Goal: Task Accomplishment & Management: Complete application form

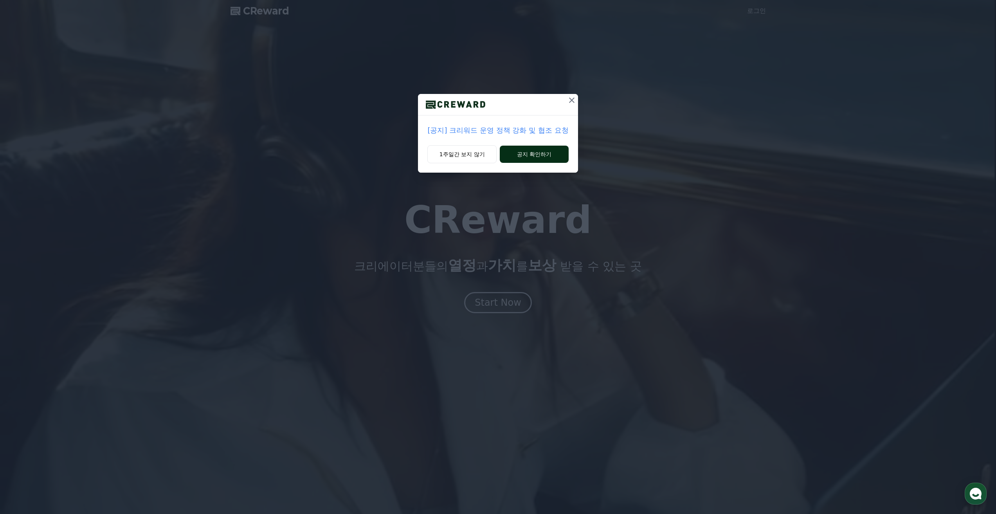
click at [516, 149] on button "공지 확인하기" at bounding box center [534, 154] width 69 height 17
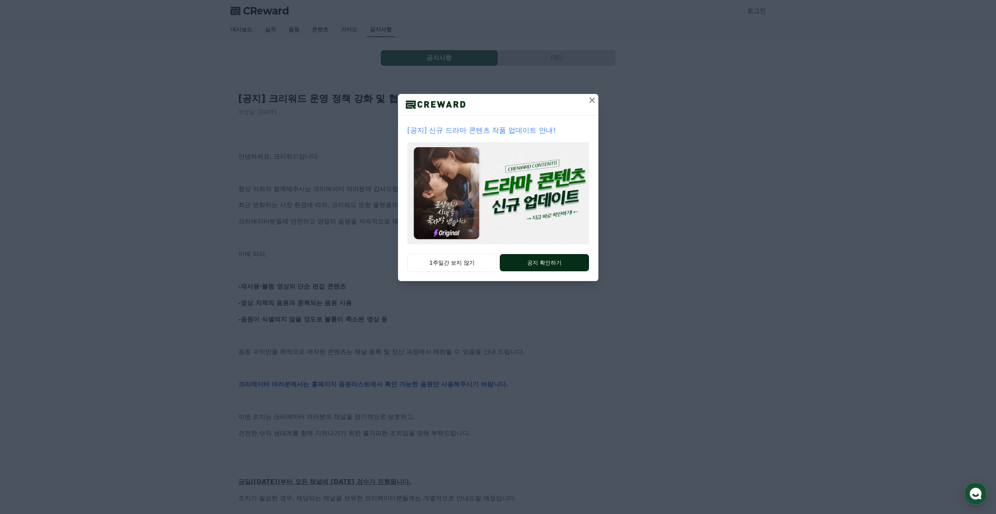
click at [541, 263] on button "공지 확인하기" at bounding box center [544, 262] width 89 height 17
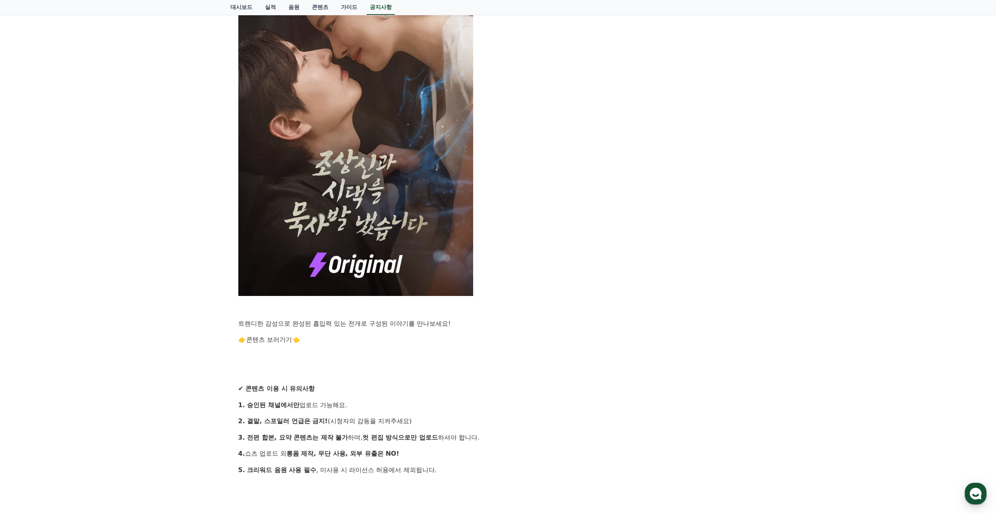
scroll to position [256, 0]
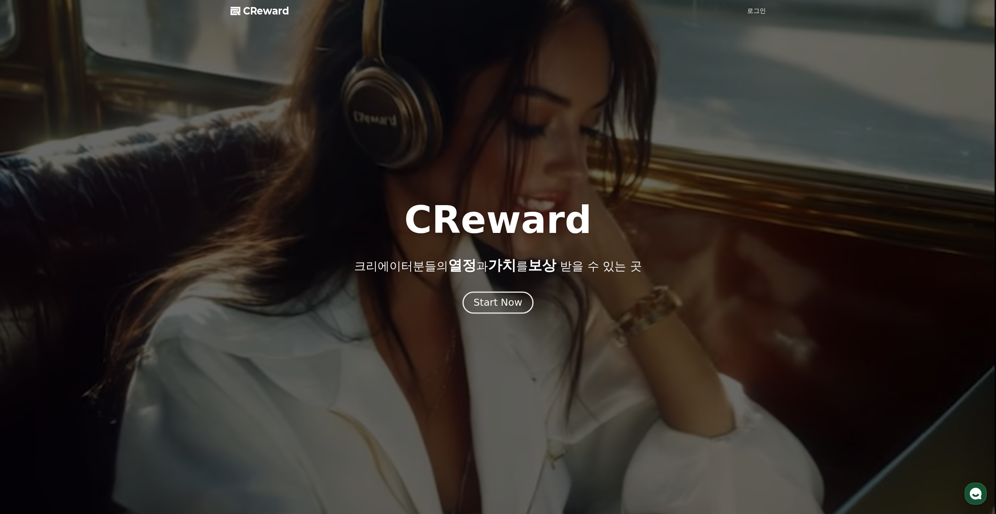
click at [507, 307] on div "Start Now" at bounding box center [498, 302] width 49 height 13
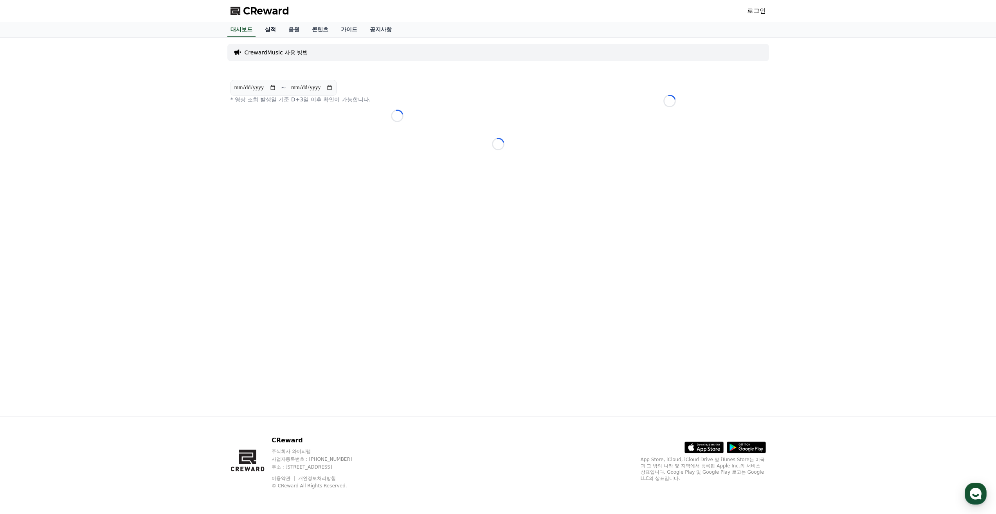
click at [267, 32] on link "실적" at bounding box center [270, 29] width 23 height 15
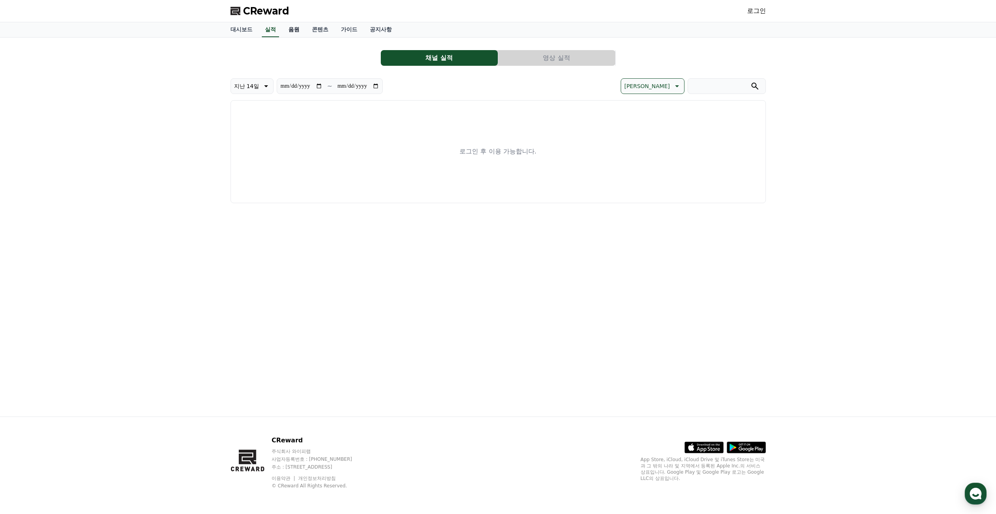
click at [294, 32] on link "음원" at bounding box center [293, 29] width 23 height 15
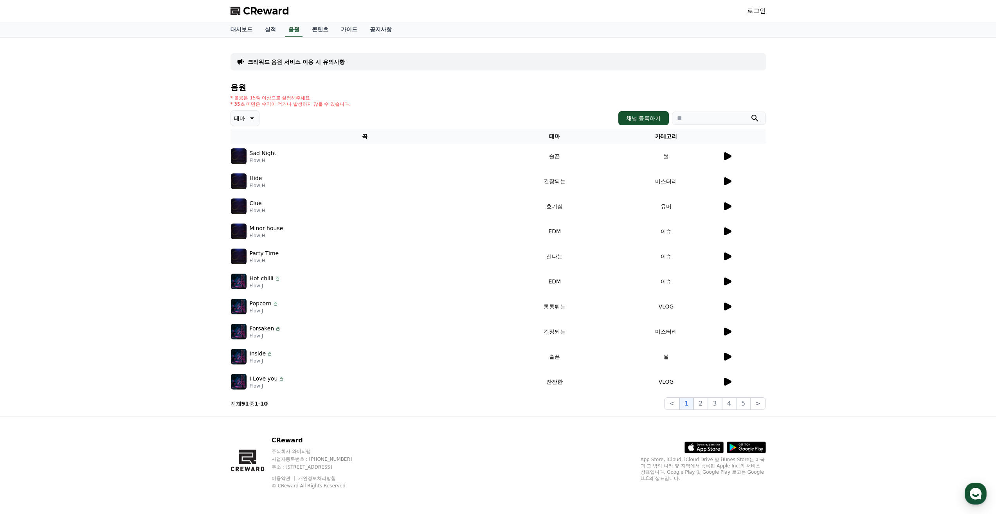
click at [752, 13] on link "로그인" at bounding box center [756, 10] width 19 height 9
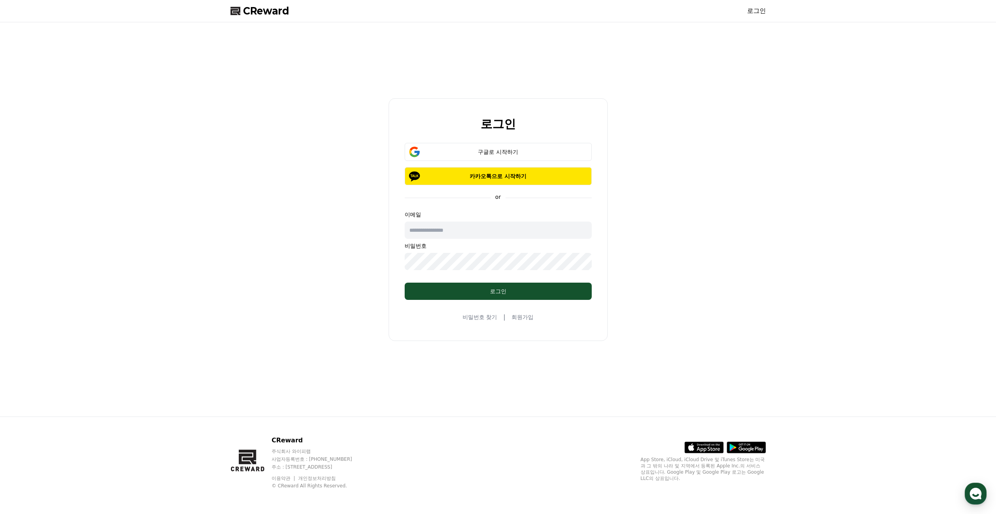
drag, startPoint x: 457, startPoint y: 230, endPoint x: 461, endPoint y: 222, distance: 8.8
click at [457, 230] on input "text" at bounding box center [498, 230] width 187 height 17
click at [486, 148] on button "구글로 시작하기" at bounding box center [498, 152] width 187 height 18
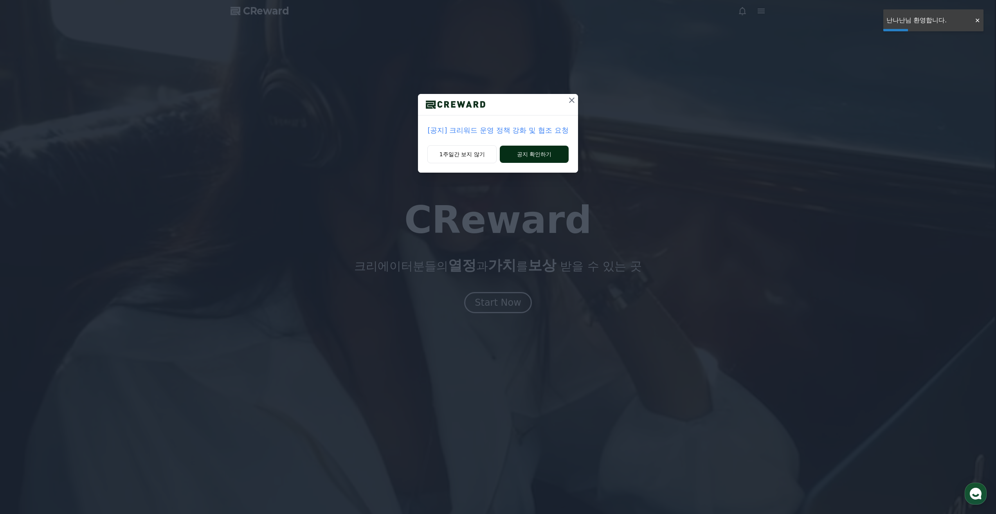
drag, startPoint x: 478, startPoint y: 154, endPoint x: 541, endPoint y: 148, distance: 63.7
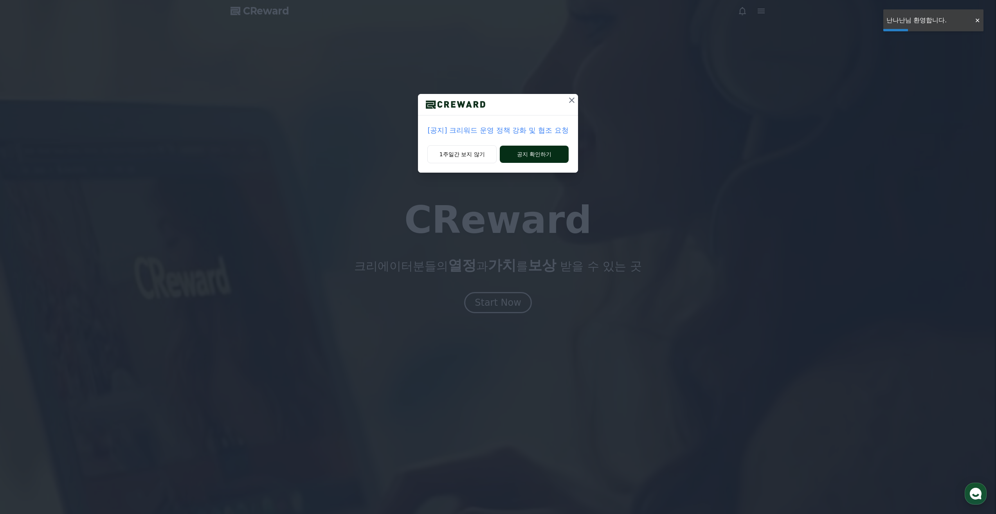
click at [478, 154] on button "1주일간 보지 않기" at bounding box center [462, 154] width 69 height 18
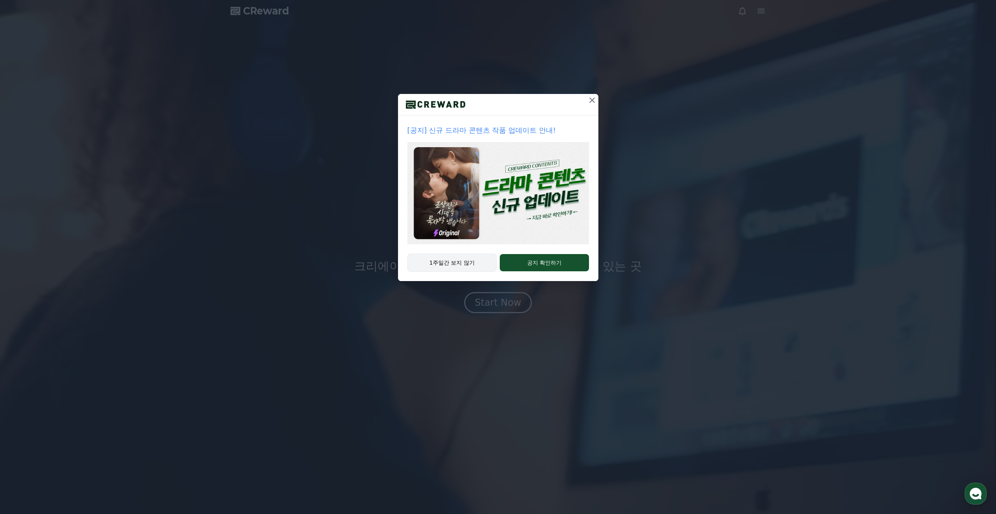
click at [473, 258] on button "1주일간 보지 않기" at bounding box center [453, 263] width 90 height 18
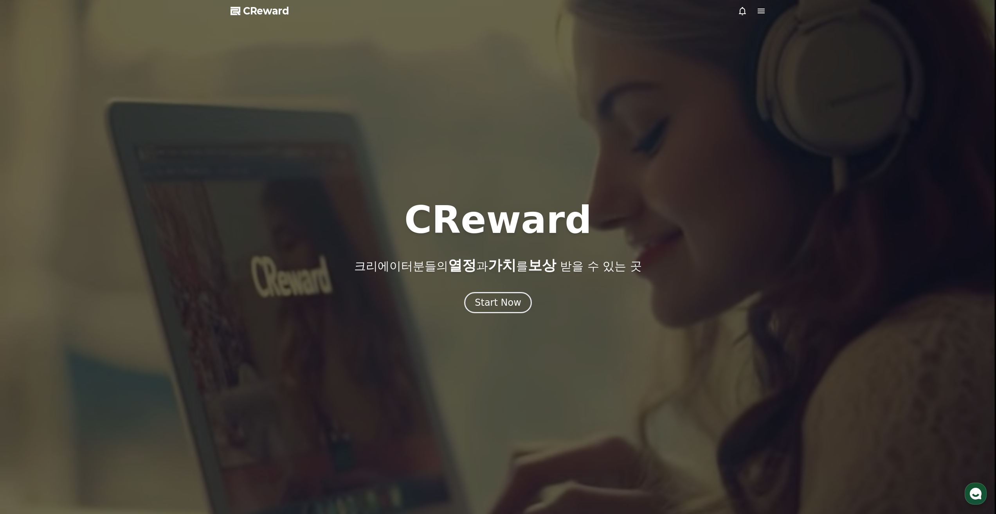
click at [765, 11] on icon at bounding box center [761, 10] width 9 height 9
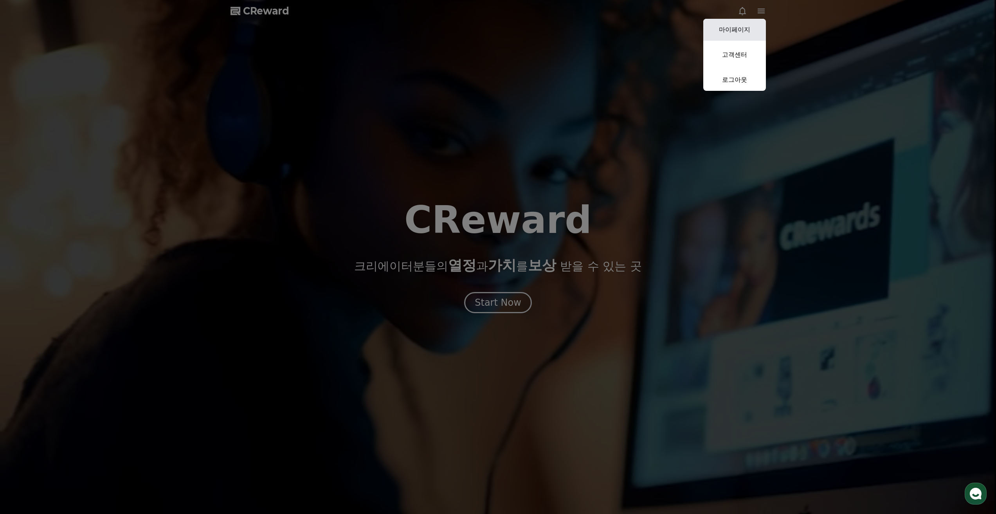
click at [730, 31] on link "마이페이지" at bounding box center [735, 30] width 63 height 22
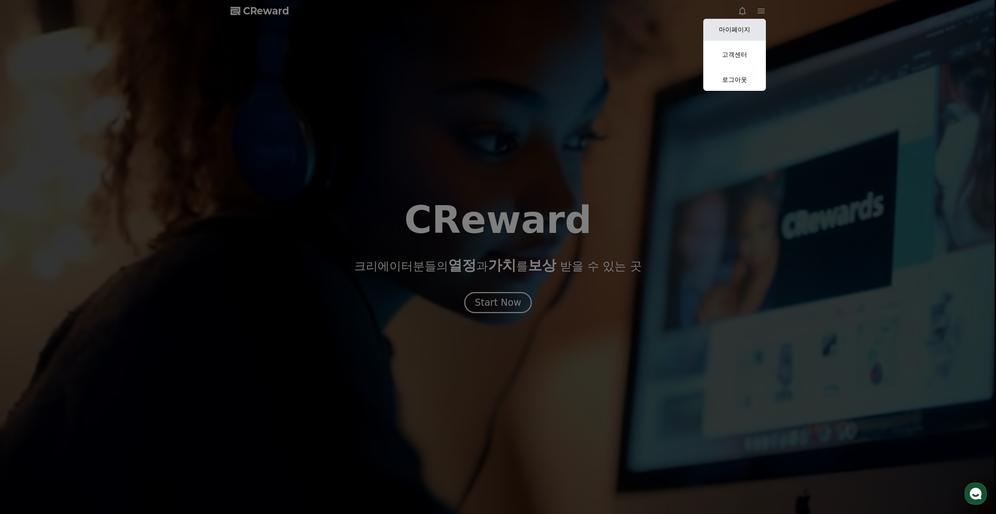
select select "**********"
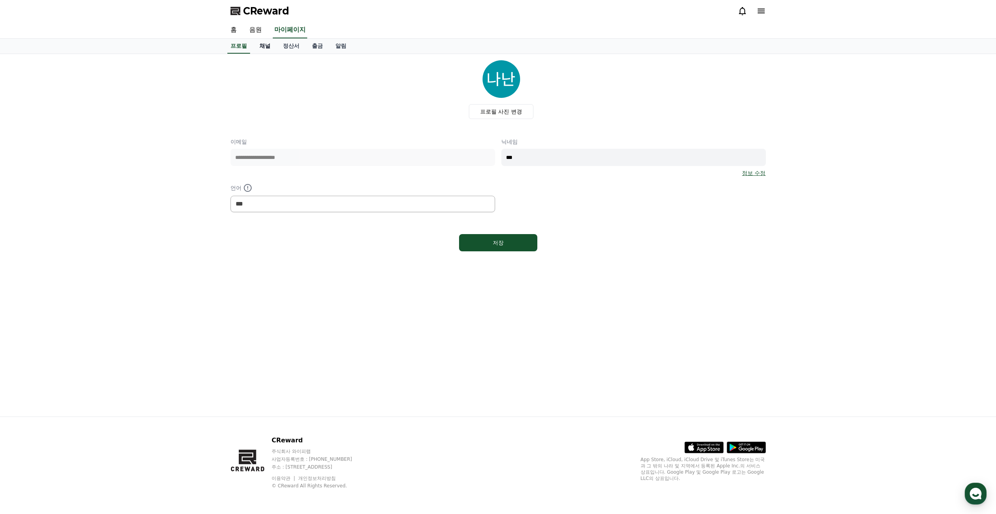
click at [264, 45] on link "채널" at bounding box center [264, 46] width 23 height 15
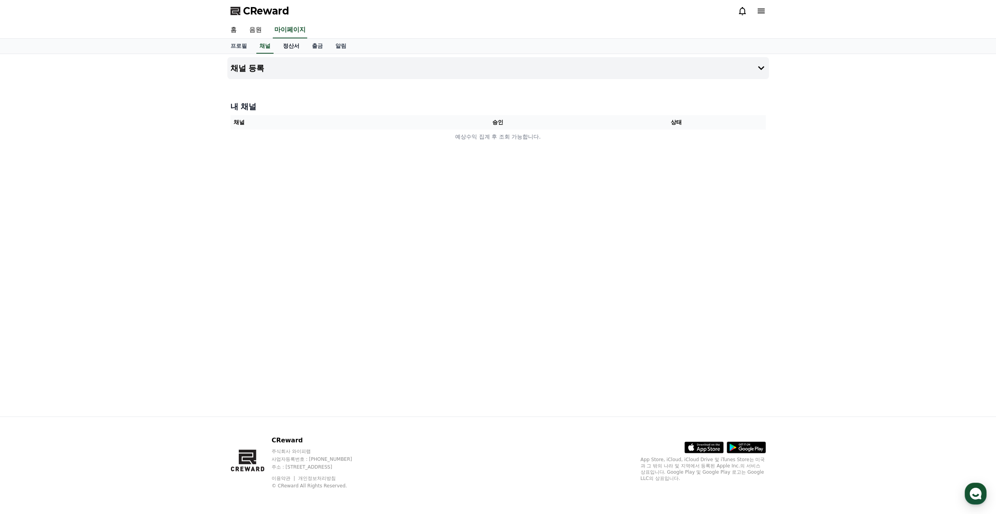
click at [291, 50] on link "정산서" at bounding box center [291, 46] width 29 height 15
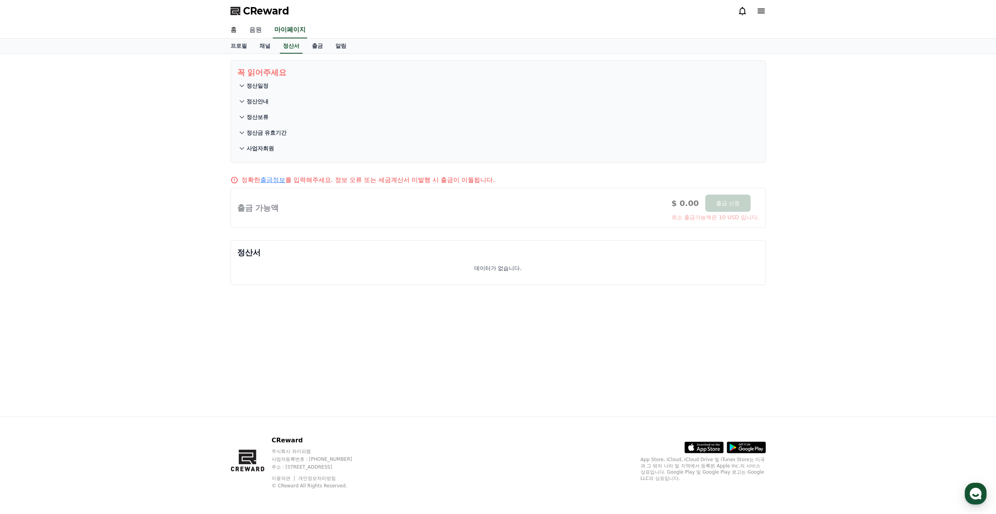
click at [259, 31] on link "음원" at bounding box center [255, 30] width 25 height 16
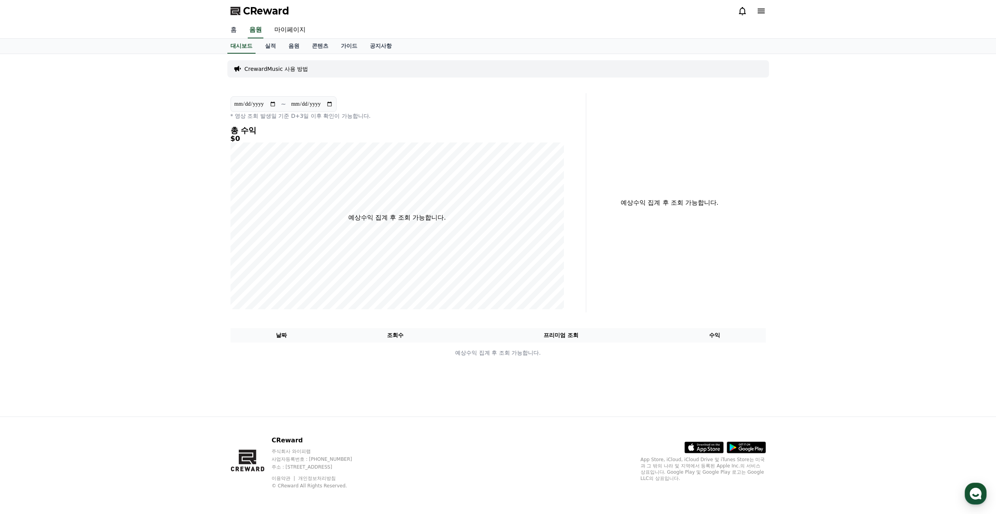
click at [237, 31] on link "홈" at bounding box center [233, 30] width 19 height 16
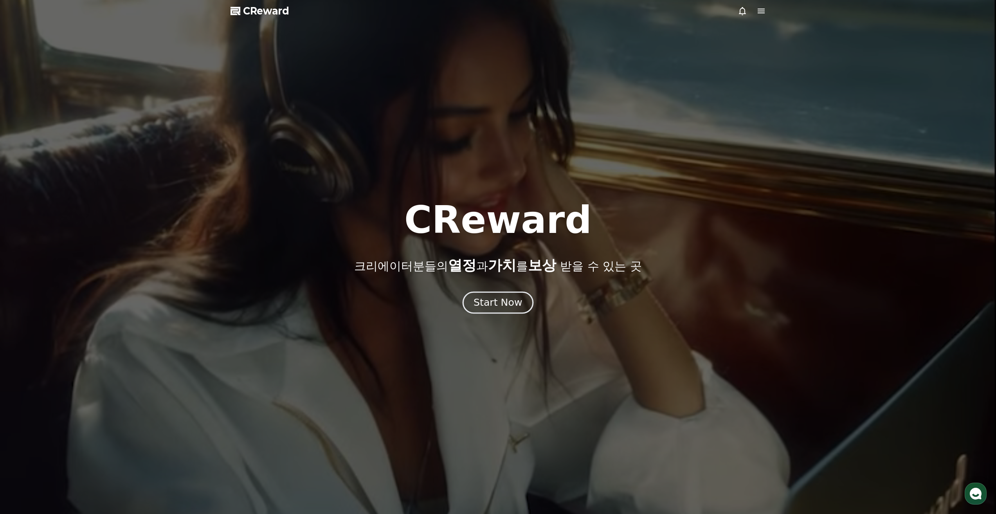
click at [511, 305] on div "Start Now" at bounding box center [498, 302] width 49 height 13
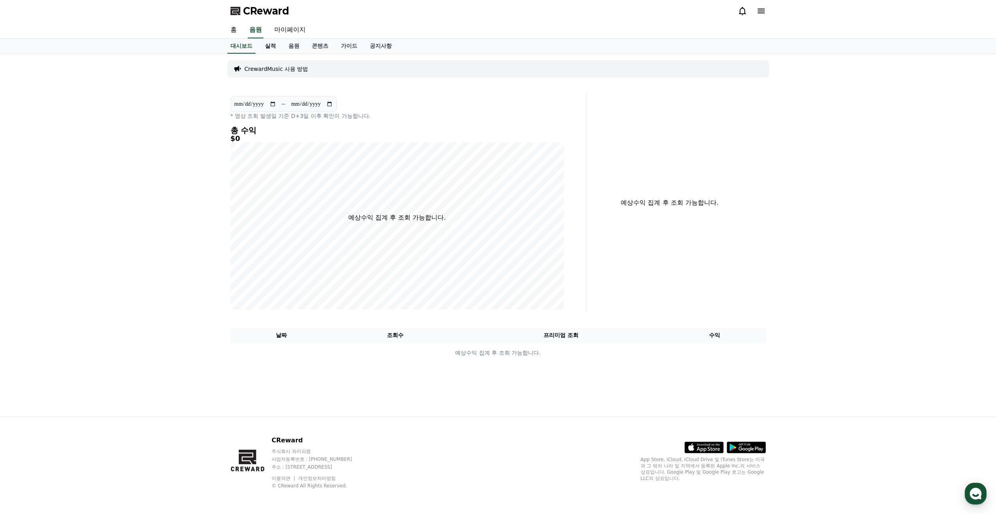
click at [271, 45] on link "실적" at bounding box center [270, 46] width 23 height 15
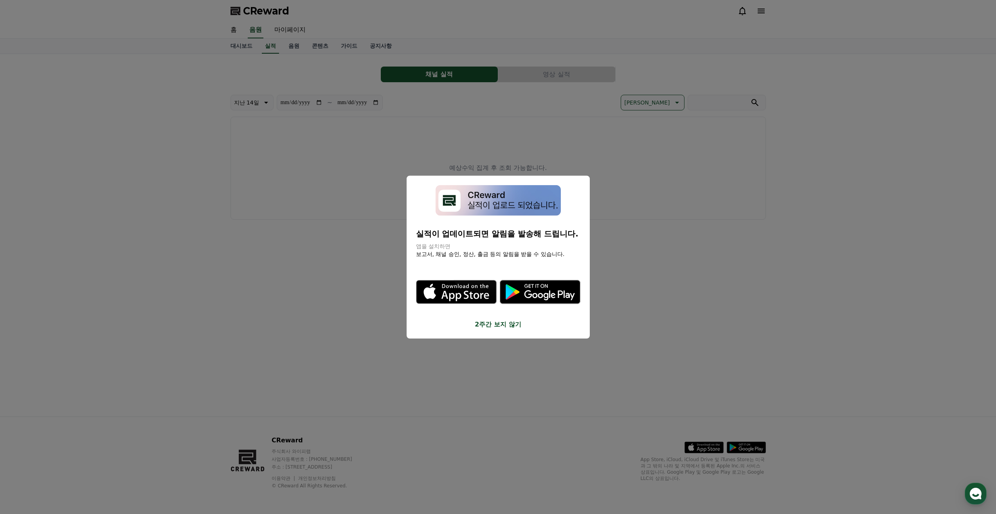
click at [495, 325] on button "2주간 보지 않기" at bounding box center [498, 324] width 164 height 9
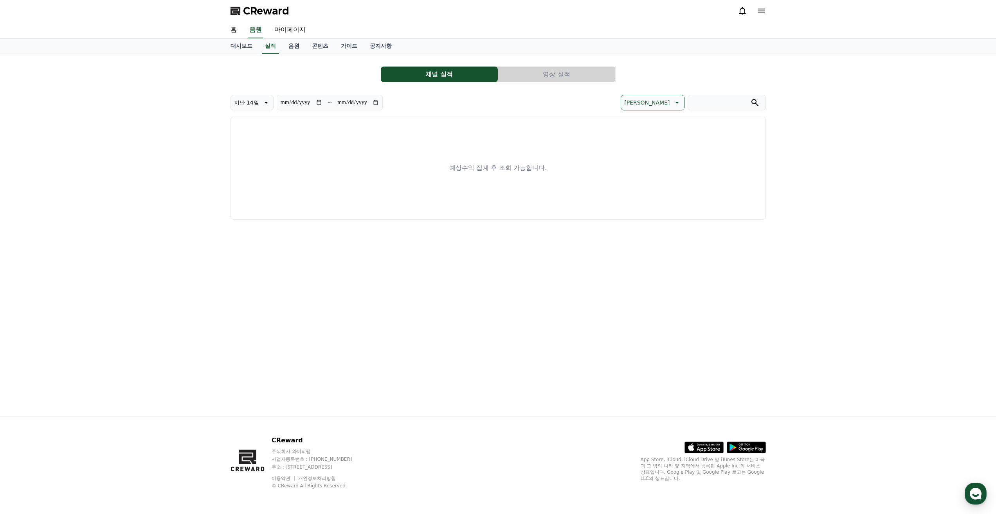
click at [292, 45] on link "음원" at bounding box center [293, 46] width 23 height 15
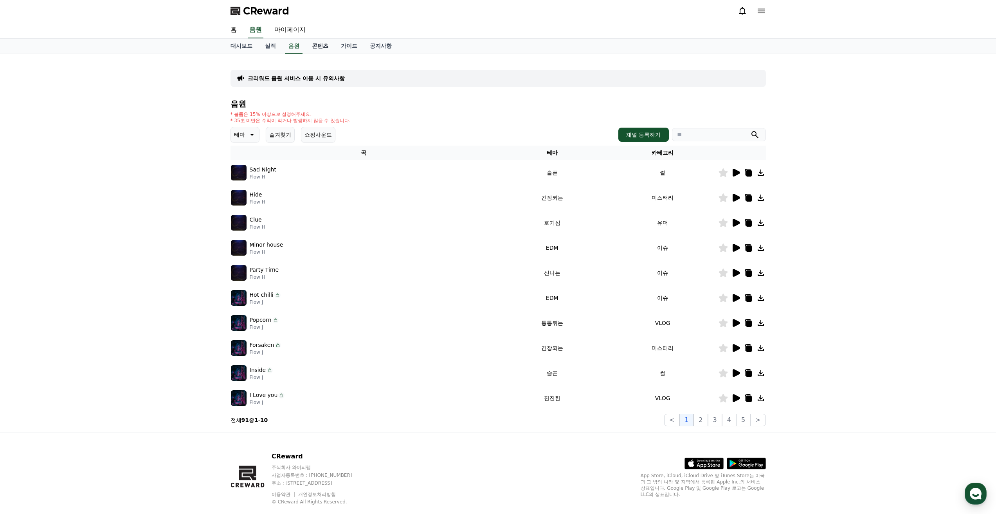
click at [318, 47] on link "콘텐츠" at bounding box center [320, 46] width 29 height 15
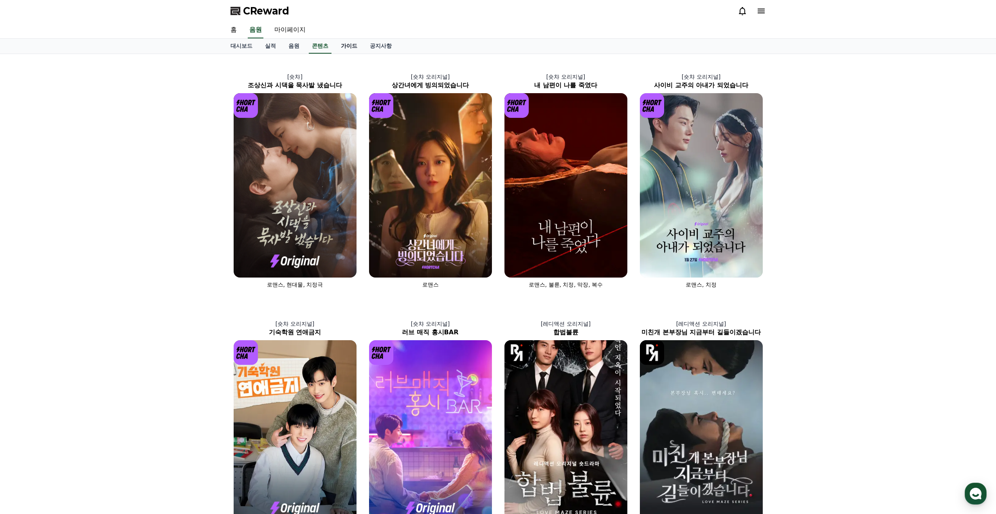
click at [343, 45] on link "가이드" at bounding box center [349, 46] width 29 height 15
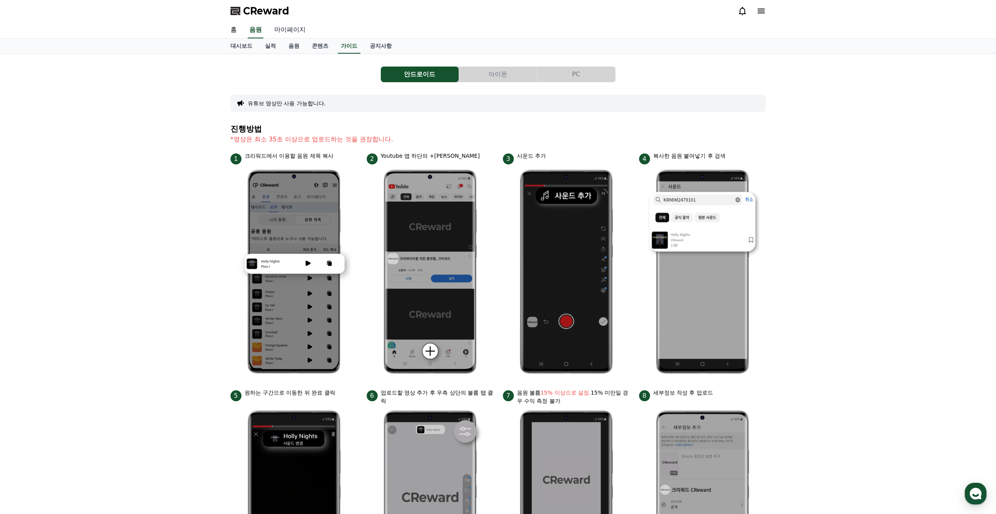
click at [290, 29] on link "마이페이지" at bounding box center [290, 30] width 44 height 16
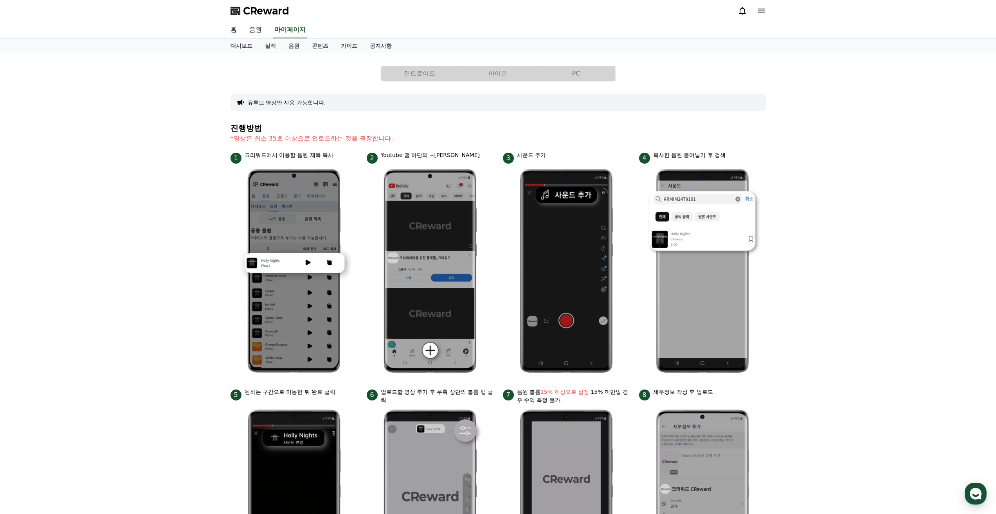
select select "**********"
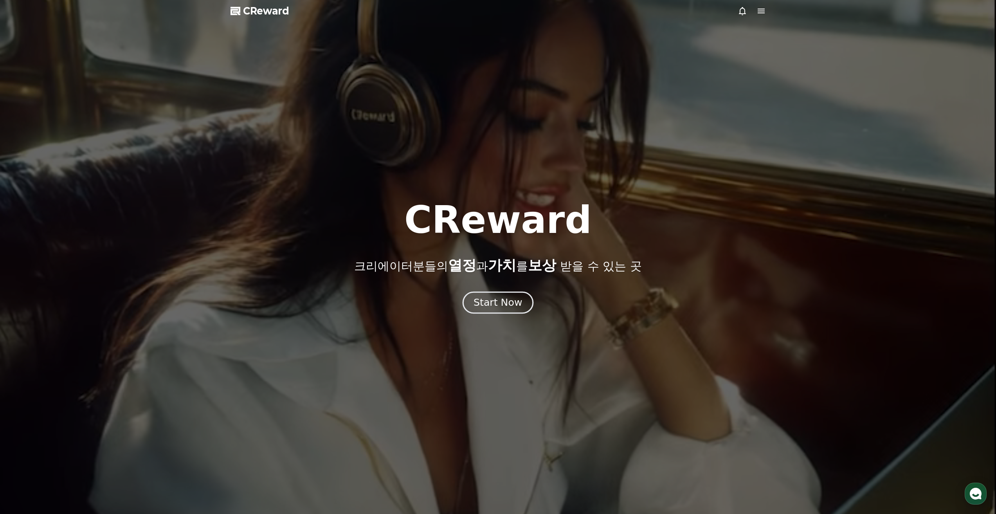
click at [503, 308] on div "Start Now" at bounding box center [498, 302] width 49 height 13
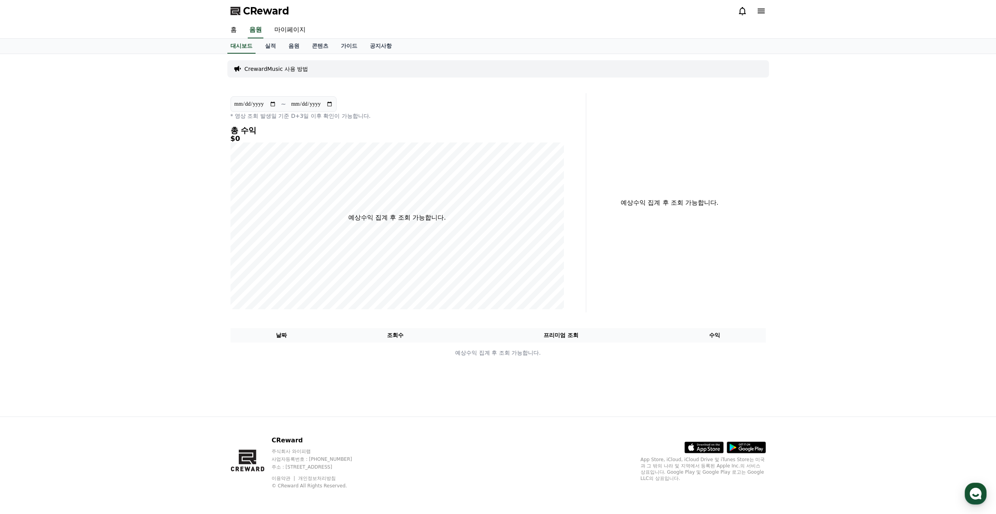
click at [274, 69] on p "CrewardMusic 사용 방법" at bounding box center [277, 69] width 64 height 8
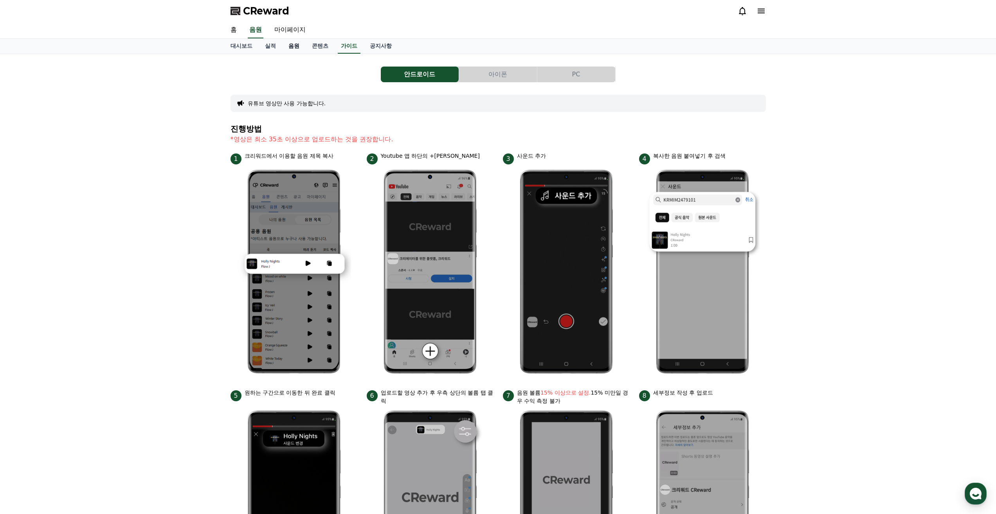
click at [295, 47] on link "음원" at bounding box center [293, 46] width 23 height 15
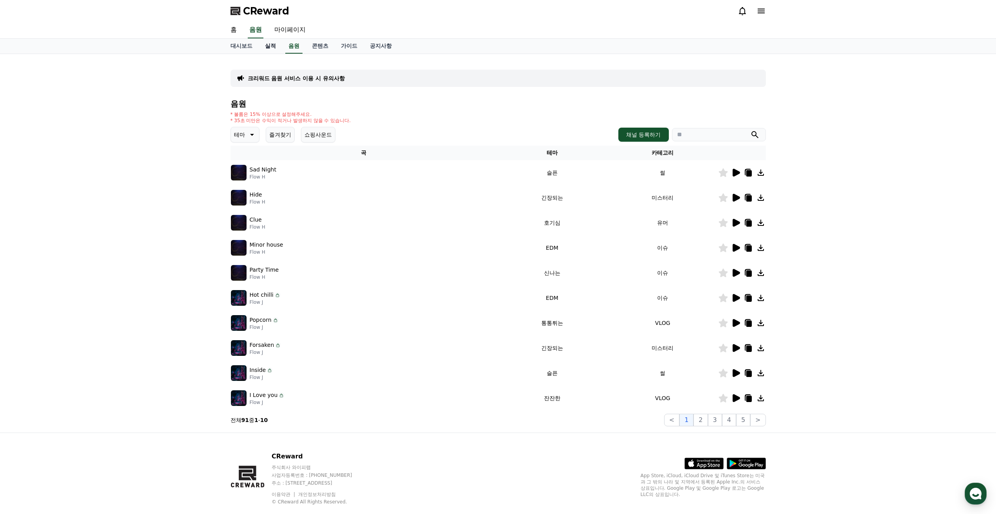
click at [275, 46] on link "실적" at bounding box center [270, 46] width 23 height 15
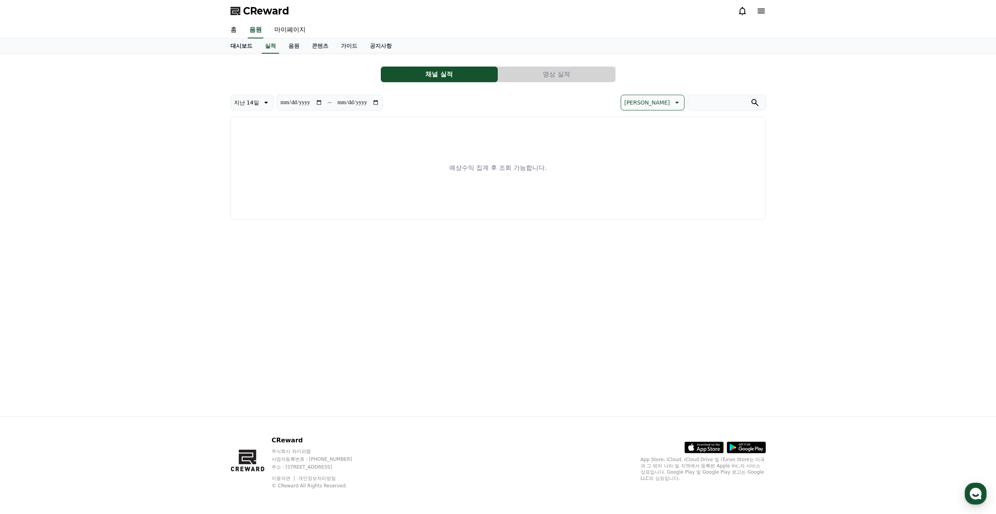
click at [251, 47] on link "대시보드" at bounding box center [241, 46] width 34 height 15
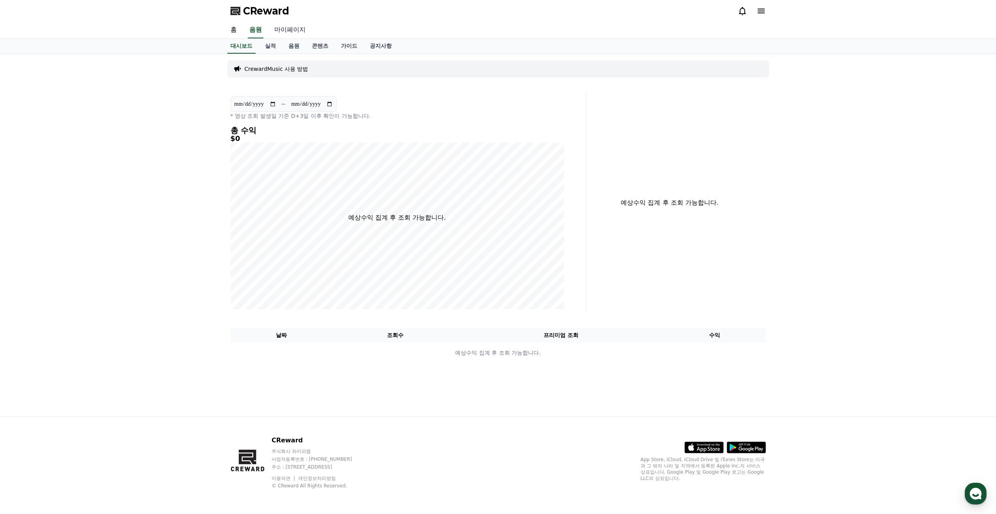
click at [282, 29] on link "마이페이지" at bounding box center [290, 30] width 44 height 16
select select "**********"
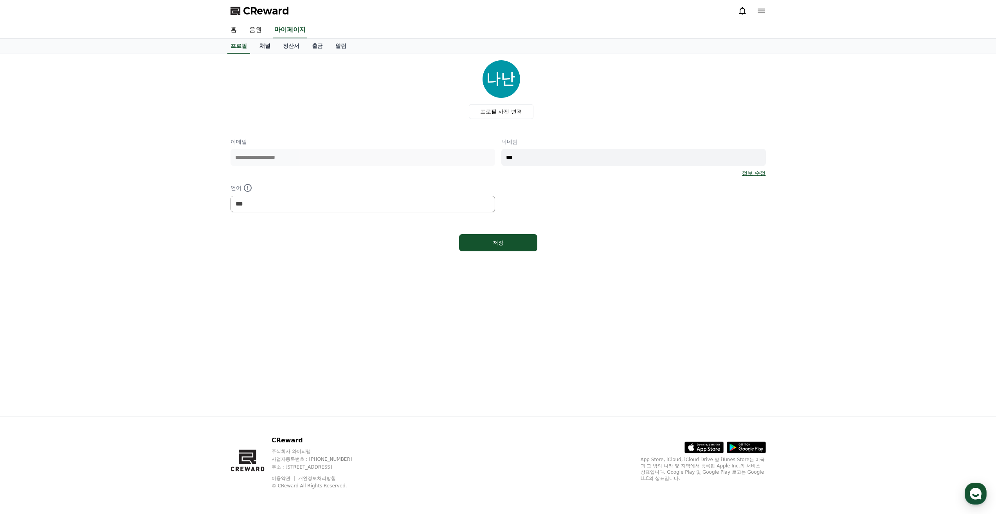
click at [265, 47] on link "채널" at bounding box center [264, 46] width 23 height 15
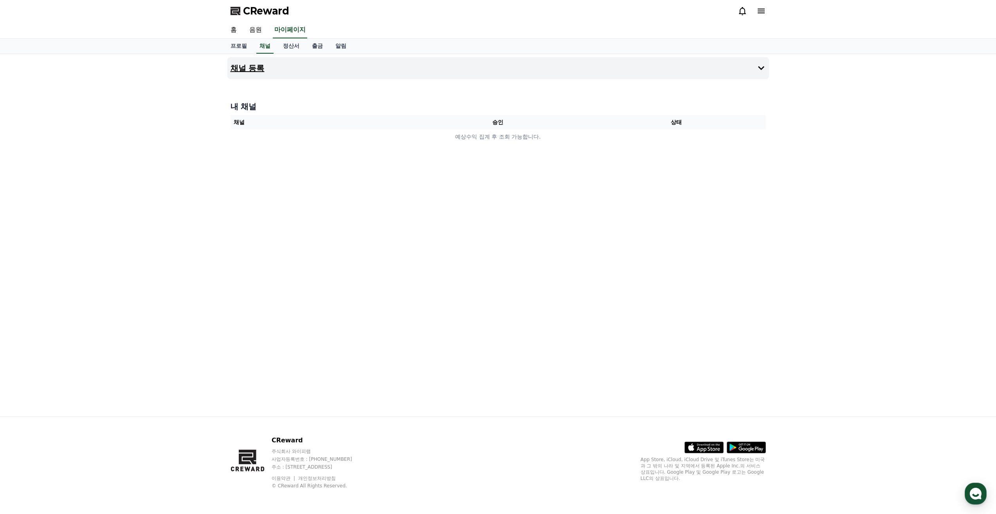
click at [249, 70] on h4 "채널 등록" at bounding box center [248, 68] width 34 height 9
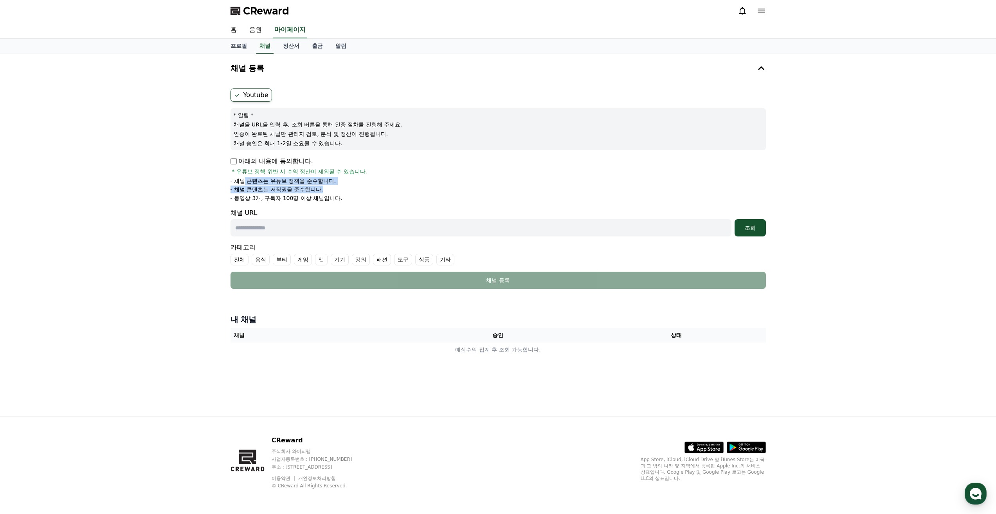
drag, startPoint x: 245, startPoint y: 177, endPoint x: 330, endPoint y: 189, distance: 86.2
click at [330, 189] on div "아래의 내용에 동의합니다. * 유튜브 정책 위반 시 수익 정산이 제외될 수 있습니다. - 채널 콘텐츠는 유튜브 정책을 준수합니다. - 채널 콘…" at bounding box center [499, 179] width 536 height 45
click at [330, 189] on li "- 채널 콘텐츠는 저작권을 준수합니다." at bounding box center [499, 190] width 536 height 8
